Goal: Information Seeking & Learning: Find specific fact

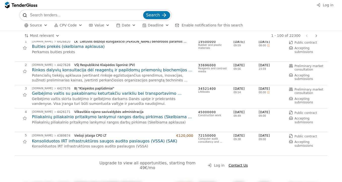
scroll to position [74, 0]
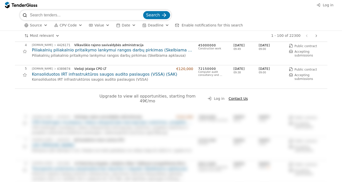
click at [131, 96] on span "Upgrade to view all opportunities, starting from 49€/mo" at bounding box center [148, 99] width 97 height 10
drag, startPoint x: 200, startPoint y: 99, endPoint x: 132, endPoint y: 98, distance: 67.8
click at [132, 98] on div "Upgrade to view all opportunities, starting from 49€/mo" at bounding box center [147, 99] width 107 height 10
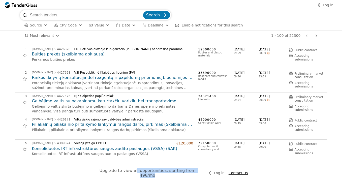
scroll to position [0, 0]
click at [60, 18] on input "search" at bounding box center [86, 15] width 112 height 10
type input "keliones"
click at [157, 15] on button "Search" at bounding box center [156, 15] width 27 height 8
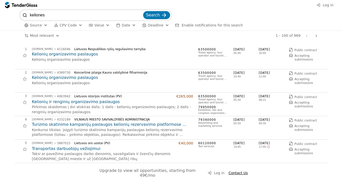
click at [85, 53] on h2 "Kelionių organizavimo paslaugos" at bounding box center [112, 54] width 161 height 6
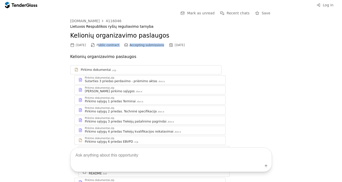
drag, startPoint x: 104, startPoint y: 43, endPoint x: 136, endPoint y: 51, distance: 32.4
click at [135, 50] on div "[DOMAIN_NAME] 4116046 Lietuvos Respublikos ryšių reguliavimo tarnyba Kelionių o…" at bounding box center [171, 130] width 202 height 223
click at [136, 51] on div "[DOMAIN_NAME] 4116046 Lietuvos Respublikos ryšių reguliavimo tarnyba Kelionių o…" at bounding box center [171, 130] width 202 height 223
click at [239, 0] on div "Log in" at bounding box center [171, 5] width 342 height 10
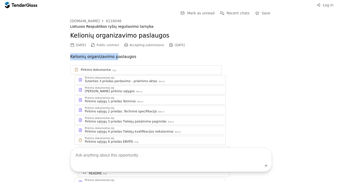
drag, startPoint x: 70, startPoint y: 56, endPoint x: 113, endPoint y: 57, distance: 43.1
click at [112, 57] on div "Go Back Mark as unread Recent chats Save [DOMAIN_NAME] 4116046 Lietuvos Respubl…" at bounding box center [171, 127] width 337 height 235
click at [85, 57] on p "Kelionių organizavimo paslaugos" at bounding box center [171, 56] width 202 height 7
drag, startPoint x: 86, startPoint y: 57, endPoint x: 110, endPoint y: 56, distance: 24.0
click at [110, 56] on p "Kelionių organizavimo paslaugos" at bounding box center [171, 56] width 202 height 7
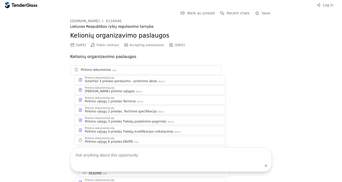
click at [195, 27] on div "Lietuvos Respublikos ryšių reguliavimo tarnyba" at bounding box center [171, 26] width 202 height 4
click at [146, 148] on textarea at bounding box center [171, 155] width 201 height 15
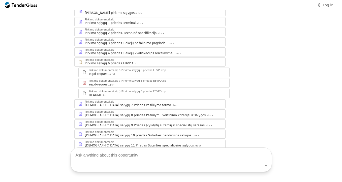
scroll to position [112, 0]
